Goal: Information Seeking & Learning: Find specific fact

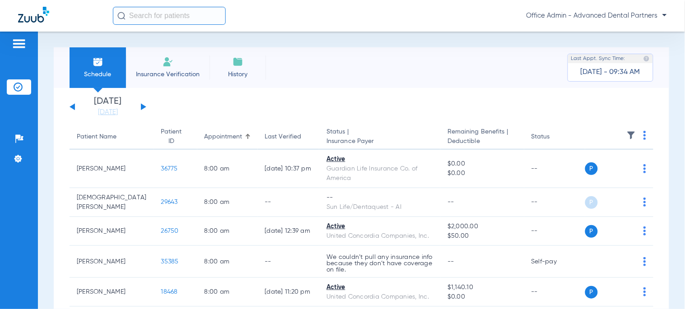
click at [178, 7] on input "text" at bounding box center [169, 16] width 113 height 18
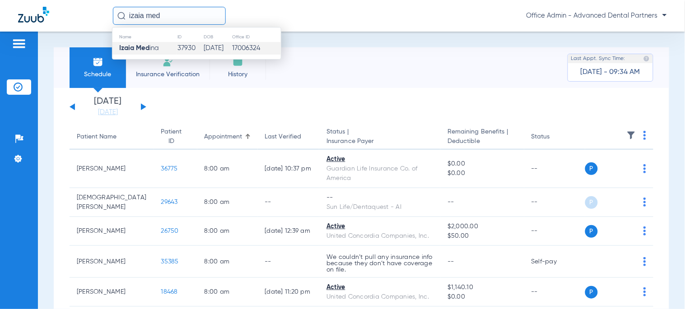
type input "izaia med"
click at [214, 44] on td "[DATE]" at bounding box center [217, 48] width 28 height 13
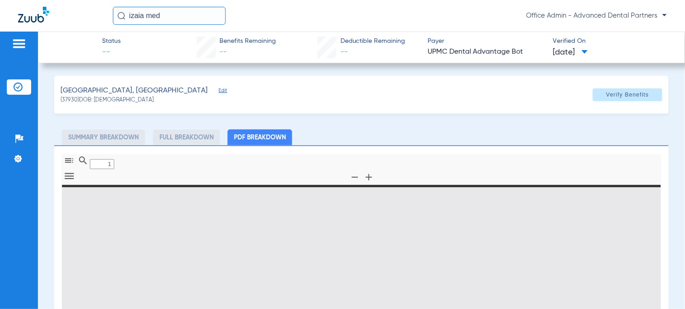
type input "0"
select select "page-width"
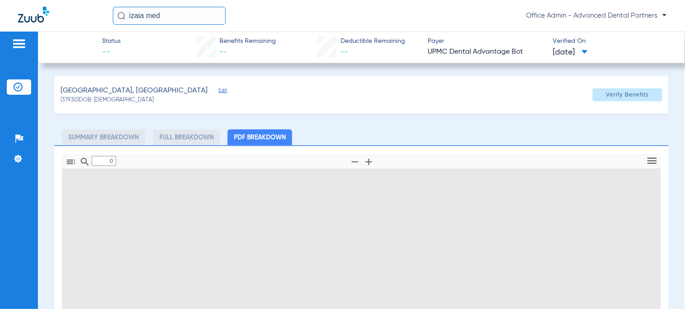
type input "1"
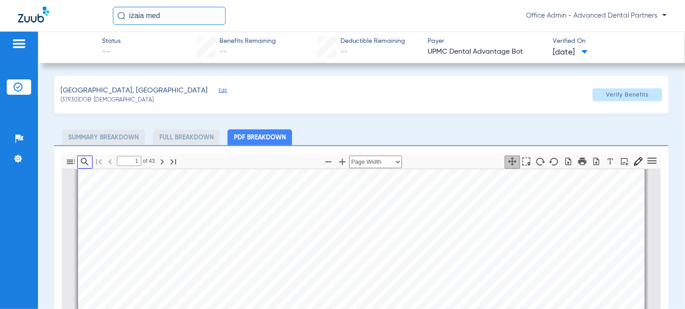
click at [89, 161] on icon "button" at bounding box center [84, 162] width 11 height 11
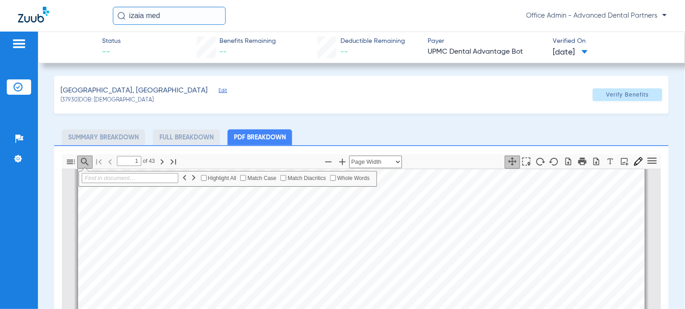
paste input "D2391"
type input "D2391"
type input "11"
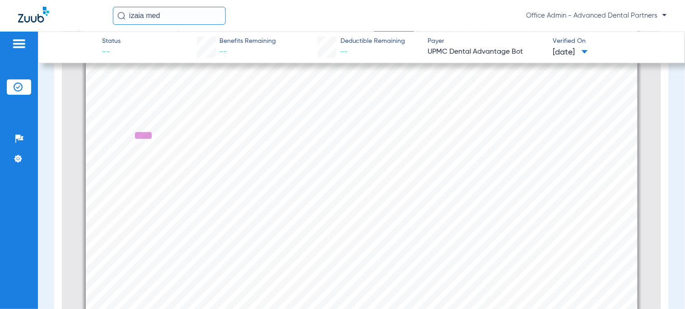
scroll to position [7985, 0]
type input "D2391"
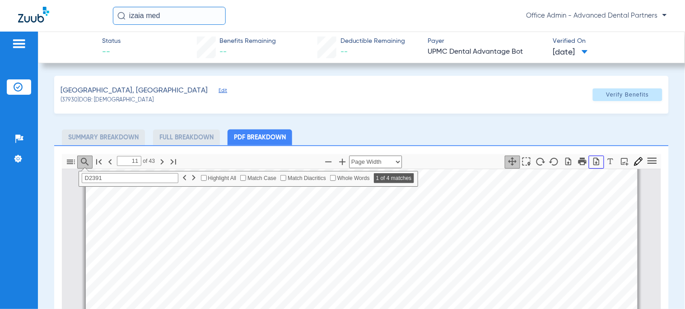
click at [593, 160] on icon "button" at bounding box center [596, 161] width 9 height 9
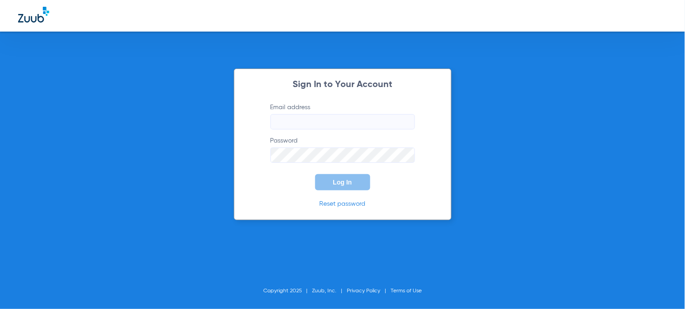
type input "[EMAIL_ADDRESS][DOMAIN_NAME]"
